Goal: Information Seeking & Learning: Learn about a topic

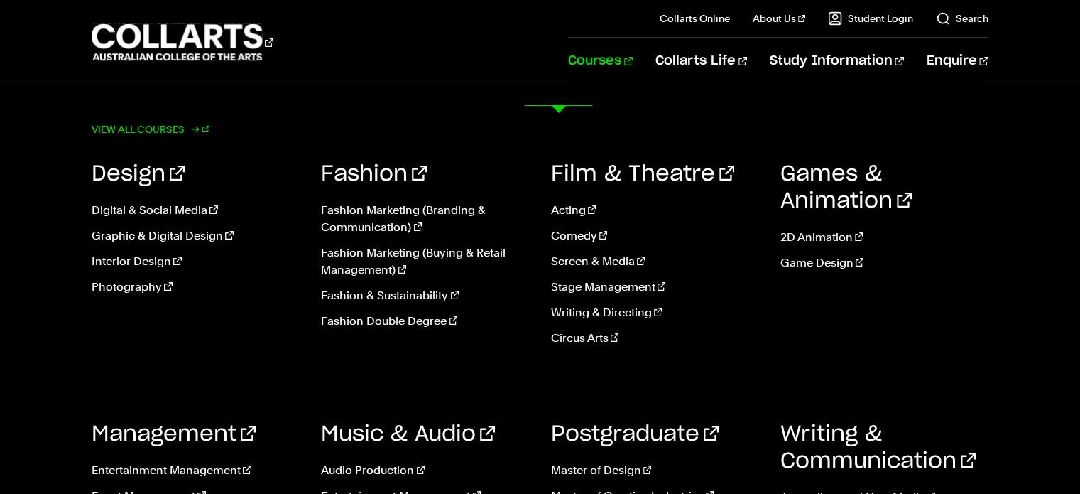
click at [175, 139] on link "View all courses" at bounding box center [151, 129] width 118 height 20
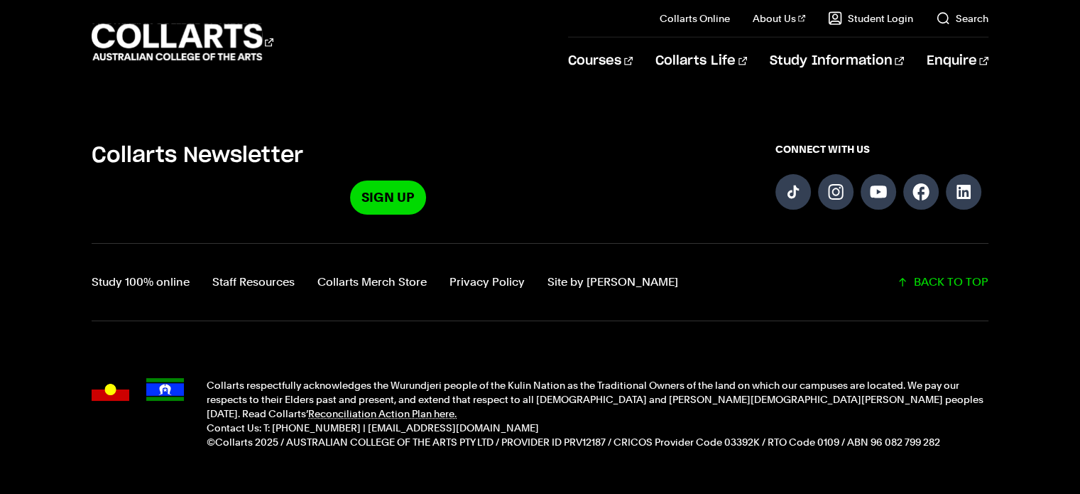
scroll to position [3588, 0]
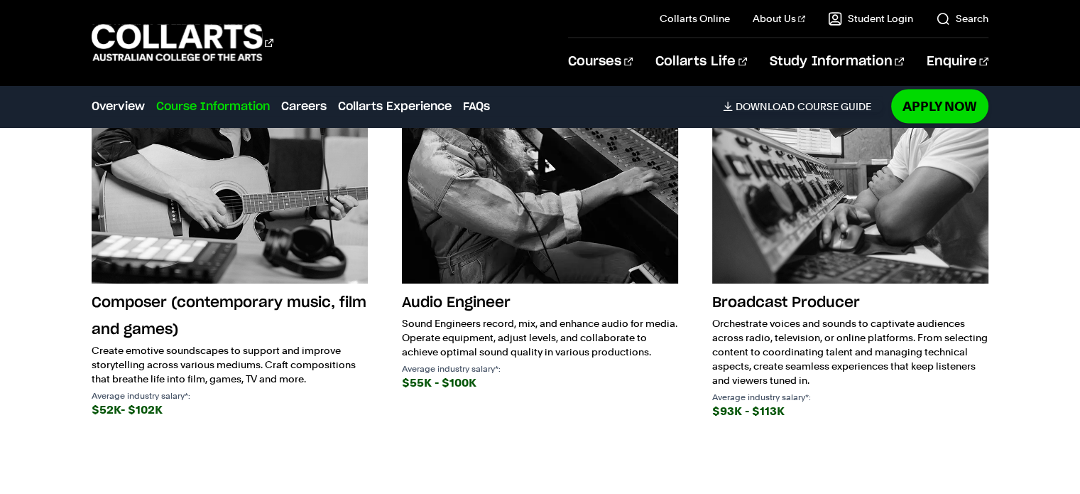
scroll to position [2653, 0]
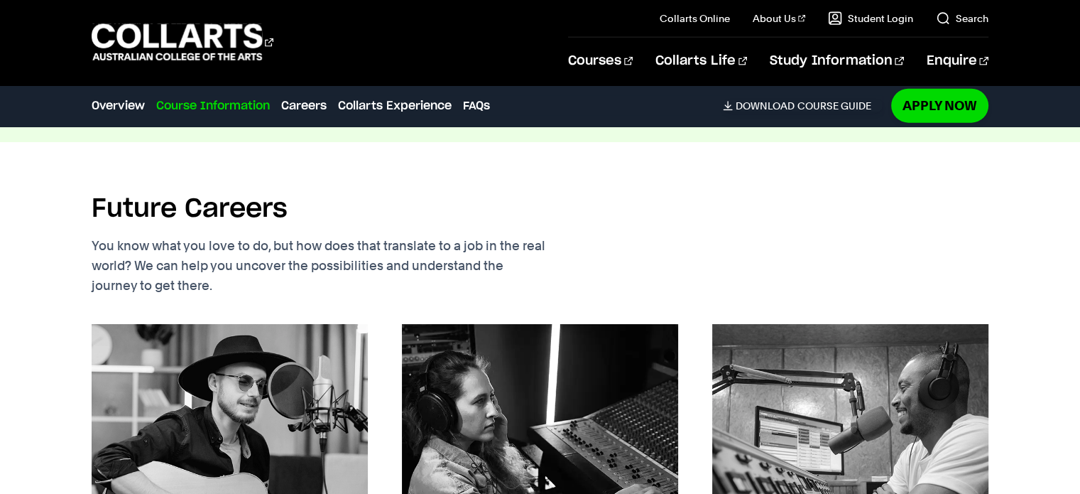
scroll to position [3405, 0]
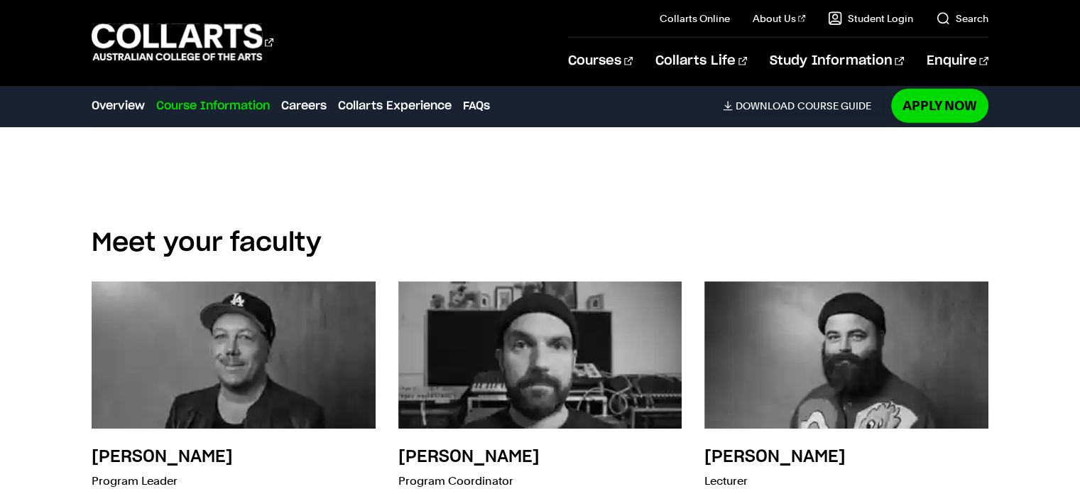
scroll to position [4008, 0]
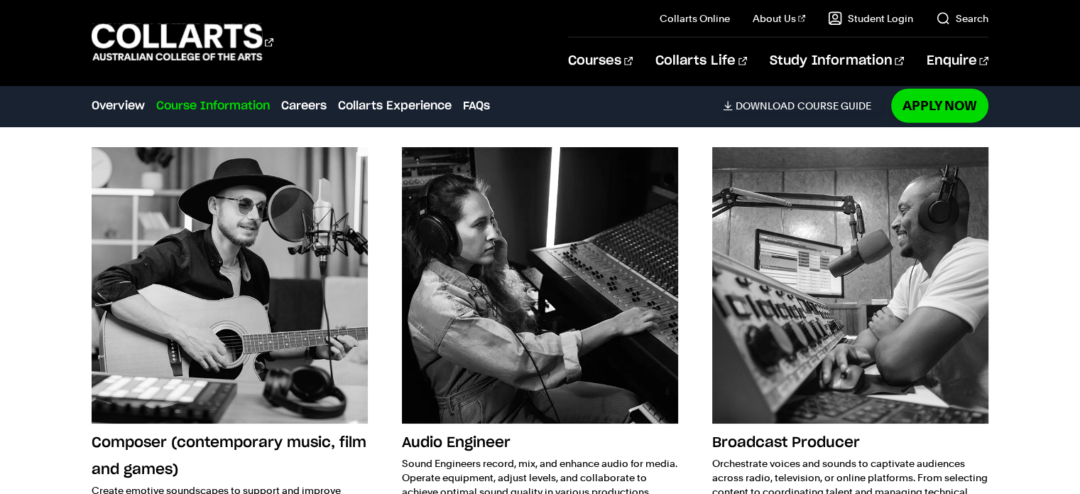
scroll to position [4102, 0]
